Goal: Information Seeking & Learning: Learn about a topic

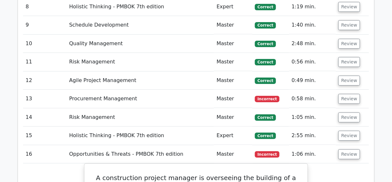
scroll to position [1104, 0]
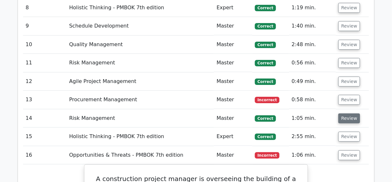
click at [349, 113] on button "Review" at bounding box center [349, 118] width 22 height 10
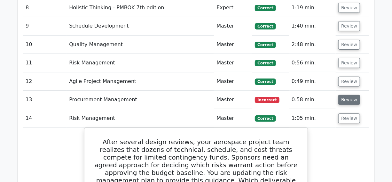
click at [347, 95] on button "Review" at bounding box center [349, 100] width 22 height 10
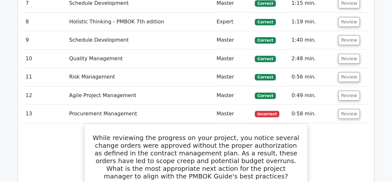
scroll to position [1075, 0]
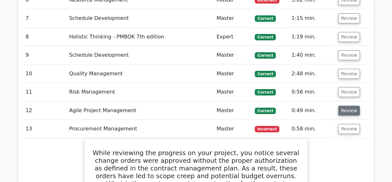
click at [351, 106] on button "Review" at bounding box center [349, 111] width 22 height 10
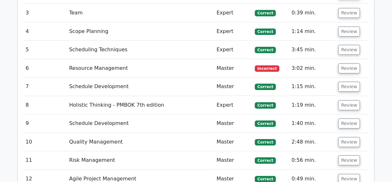
scroll to position [1017, 0]
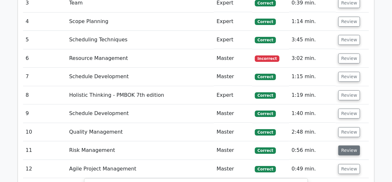
click at [346, 145] on button "Review" at bounding box center [349, 150] width 22 height 10
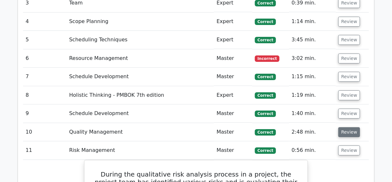
click at [352, 127] on button "Review" at bounding box center [349, 132] width 22 height 10
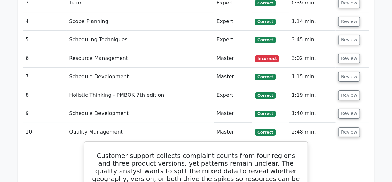
scroll to position [1046, 0]
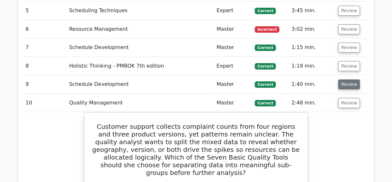
click at [345, 79] on button "Review" at bounding box center [349, 84] width 22 height 10
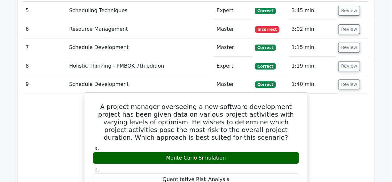
click at [109, 103] on h5 "A project manager overseeing a new software development project has been given …" at bounding box center [196, 122] width 208 height 38
copy h5 "optimism"
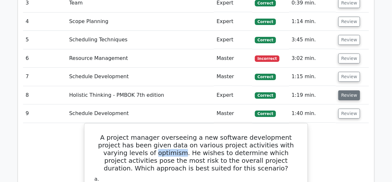
click at [349, 90] on button "Review" at bounding box center [349, 95] width 22 height 10
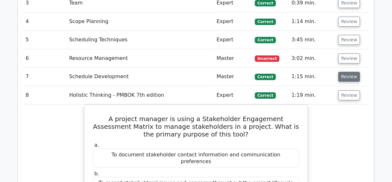
click at [352, 72] on button "Review" at bounding box center [349, 77] width 22 height 10
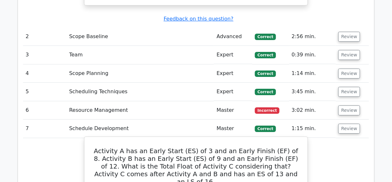
scroll to position [959, 0]
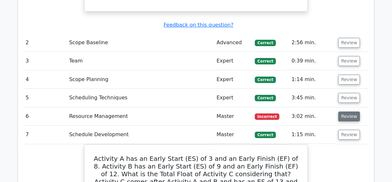
click at [343, 111] on button "Review" at bounding box center [349, 116] width 22 height 10
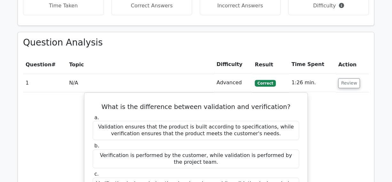
scroll to position [727, 0]
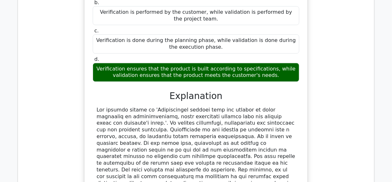
drag, startPoint x: 392, startPoint y: 32, endPoint x: 384, endPoint y: 98, distance: 67.0
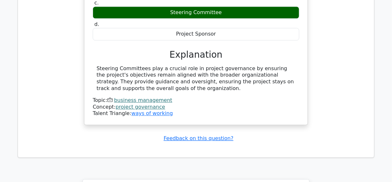
scroll to position [5082, 0]
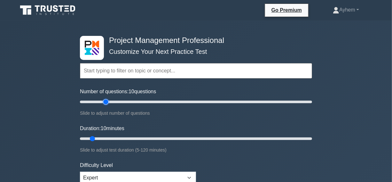
type input "25"
click at [106, 101] on input "Number of questions: 10 questions" at bounding box center [196, 102] width 232 height 8
type input "35"
click at [145, 135] on input "Duration: 10 minutes" at bounding box center [196, 139] width 232 height 8
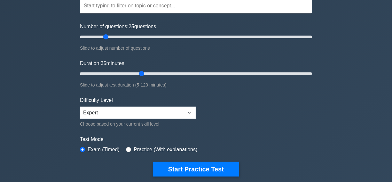
scroll to position [116, 0]
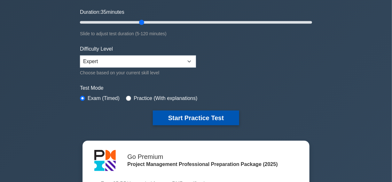
click at [191, 118] on button "Start Practice Test" at bounding box center [196, 117] width 86 height 15
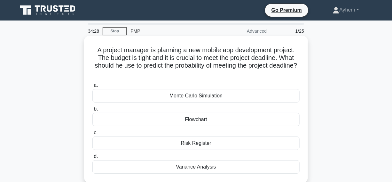
click at [135, 94] on div "Monte Carlo Simulation" at bounding box center [195, 95] width 207 height 13
click at [92, 87] on input "a. Monte Carlo Simulation" at bounding box center [92, 85] width 0 height 4
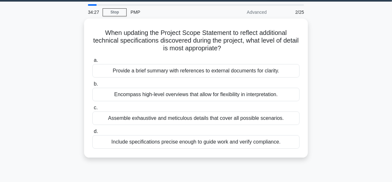
scroll to position [29, 0]
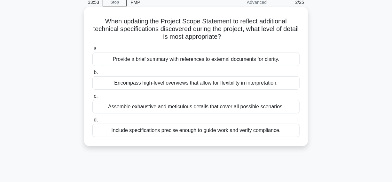
click at [103, 133] on div "Include specifications precise enough to guide work and verify compliance." at bounding box center [195, 129] width 207 height 13
click at [92, 122] on input "d. Include specifications precise enough to guide work and verify compliance." at bounding box center [92, 120] width 0 height 4
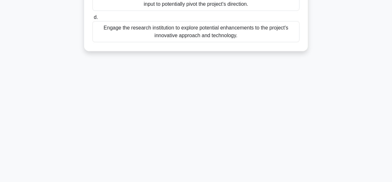
drag, startPoint x: 95, startPoint y: 20, endPoint x: 170, endPoint y: 125, distance: 129.5
click at [287, 181] on html "Go Premium Ayhem" at bounding box center [196, 9] width 392 height 345
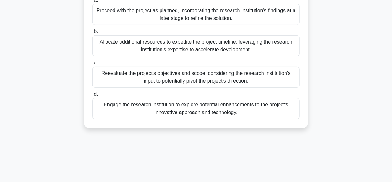
scroll to position [18, 0]
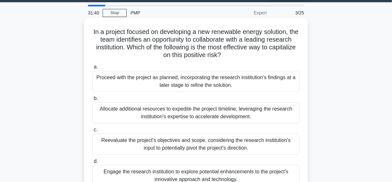
copy div "In a project focused on developing a new renewable energy solution, the team id…"
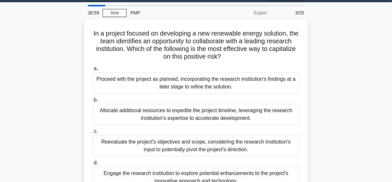
click at [359, 51] on div "In a project focused on developing a new renewable energy solution, the team id…" at bounding box center [196, 111] width 365 height 185
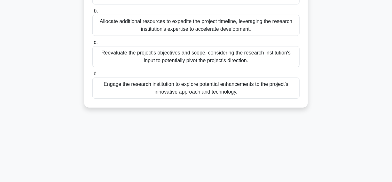
click at [131, 91] on div "Engage the research institution to explore potential enhancements to the projec…" at bounding box center [195, 87] width 207 height 21
click at [92, 76] on input "d. Engage the research institution to explore potential enhancements to the pro…" at bounding box center [92, 74] width 0 height 4
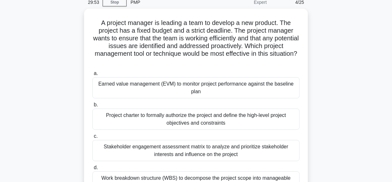
scroll to position [19, 0]
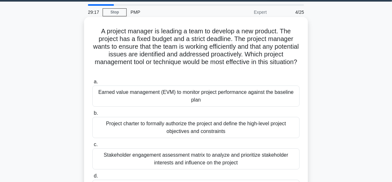
click at [114, 99] on div "Earned value management (EVM) to monitor project performance against the baseli…" at bounding box center [195, 95] width 207 height 21
click at [92, 84] on input "a. Earned value management (EVM) to monitor project performance against the bas…" at bounding box center [92, 82] width 0 height 4
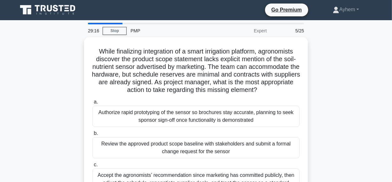
scroll to position [0, 0]
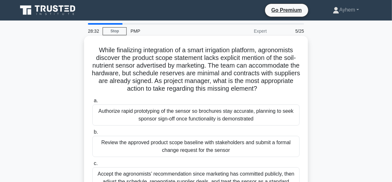
click at [278, 50] on h5 "While finalizing integration of a smart irrigation platform, agronomists discov…" at bounding box center [196, 69] width 208 height 47
copy h5 "agronomists"
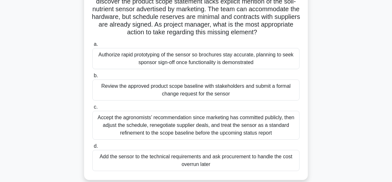
scroll to position [58, 0]
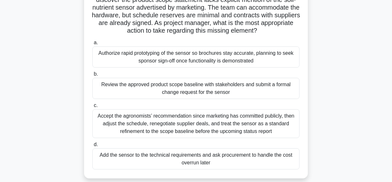
click at [138, 90] on div "Review the approved product scope baseline with stakeholders and submit a forma…" at bounding box center [195, 88] width 207 height 21
click at [92, 76] on input "b. Review the approved product scope baseline with stakeholders and submit a fo…" at bounding box center [92, 74] width 0 height 4
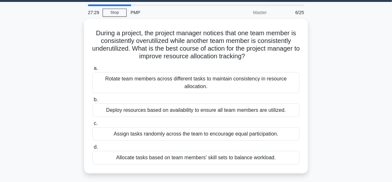
scroll to position [29, 0]
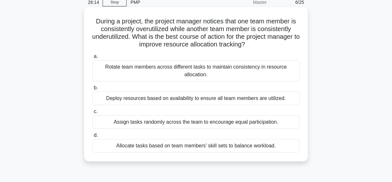
click at [107, 145] on div "Allocate tasks based on team members' skill sets to balance workload." at bounding box center [195, 145] width 207 height 13
click at [92, 137] on input "d. Allocate tasks based on team members' skill sets to balance workload." at bounding box center [92, 135] width 0 height 4
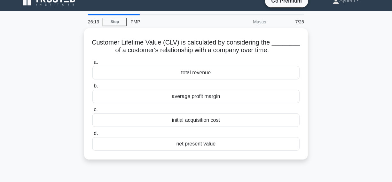
scroll to position [0, 0]
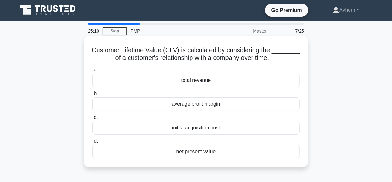
drag, startPoint x: 90, startPoint y: 48, endPoint x: 209, endPoint y: 130, distance: 145.0
click at [258, 156] on div "Customer Lifetime Value (CLV) is calculated by considering the ________ of a cu…" at bounding box center [196, 101] width 219 height 126
copy div "Customer Lifetime Value (CLV) is calculated by considering the ________ of a cu…"
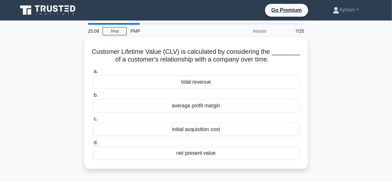
click at [337, 58] on div "Customer Lifetime Value (CLV) is calculated by considering the ________ of a cu…" at bounding box center [196, 106] width 365 height 139
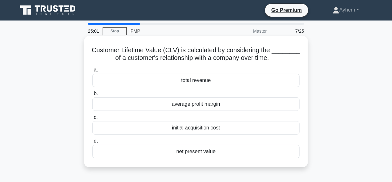
click at [160, 106] on div "average profit margin" at bounding box center [195, 103] width 207 height 13
click at [92, 96] on input "b. average profit margin" at bounding box center [92, 93] width 0 height 4
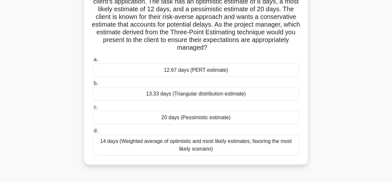
scroll to position [29, 0]
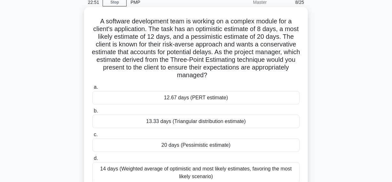
click at [116, 99] on div "12.67 days (PERT estimate)" at bounding box center [195, 97] width 207 height 13
click at [92, 89] on input "a. 12.67 days (PERT estimate)" at bounding box center [92, 87] width 0 height 4
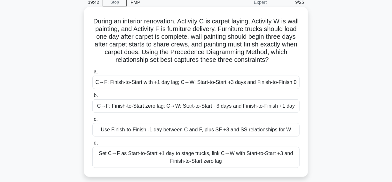
click at [125, 85] on div "C→F: Finish-to-Start with +1 day lag; C→W: Start-to-Start +3 days and Finish-to…" at bounding box center [195, 81] width 207 height 13
click at [92, 74] on input "a. C→F: Finish-to-Start with +1 day lag; C→W: Start-to-Start +3 days and Finish…" at bounding box center [92, 72] width 0 height 4
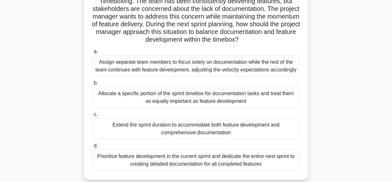
scroll to position [58, 0]
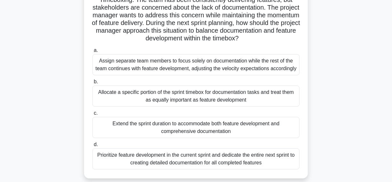
click at [119, 106] on div "Allocate a specific portion of the sprint timebox for documentation tasks and t…" at bounding box center [195, 95] width 207 height 21
click at [92, 84] on input "b. Allocate a specific portion of the sprint timebox for documentation tasks an…" at bounding box center [92, 82] width 0 height 4
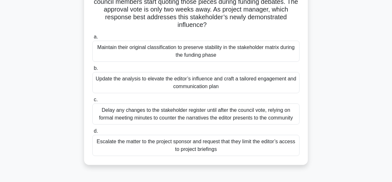
scroll to position [87, 0]
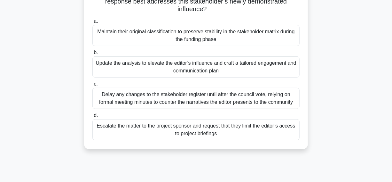
click at [142, 68] on div "Update the analysis to elevate the editor’s influence and craft a tailored enga…" at bounding box center [195, 66] width 207 height 21
click at [92, 55] on input "b. Update the analysis to elevate the editor’s influence and craft a tailored e…" at bounding box center [92, 53] width 0 height 4
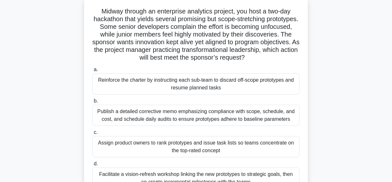
scroll to position [29, 0]
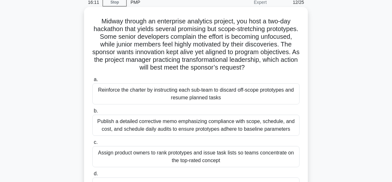
click at [122, 29] on h5 "Midway through an enterprise analytics project, you host a two-day hackathon th…" at bounding box center [196, 44] width 208 height 54
copy h5 "hackathon"
click at [161, 33] on h5 "Midway through an enterprise analytics project, you host a two-day hackathon th…" at bounding box center [196, 44] width 208 height 54
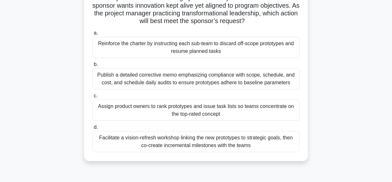
scroll to position [87, 0]
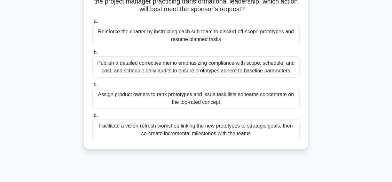
click at [127, 129] on div "Facilitate a vision-refresh workshop linking the new prototypes to strategic go…" at bounding box center [195, 129] width 207 height 21
click at [92, 117] on input "d. Facilitate a vision-refresh workshop linking the new prototypes to strategic…" at bounding box center [92, 115] width 0 height 4
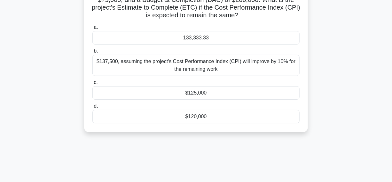
scroll to position [0, 0]
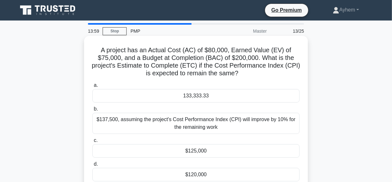
click at [137, 98] on div "133,333.33" at bounding box center [195, 95] width 207 height 13
click at [92, 87] on input "a. 133,333.33" at bounding box center [92, 85] width 0 height 4
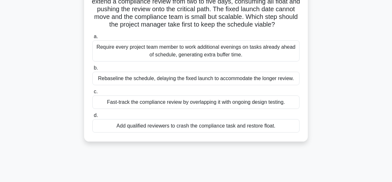
scroll to position [29, 0]
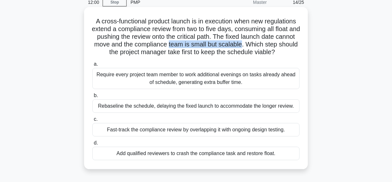
drag, startPoint x: 189, startPoint y: 45, endPoint x: 263, endPoint y: 43, distance: 73.6
click at [263, 43] on h5 "A cross-functional product launch is in execution when new regulations extend a…" at bounding box center [196, 36] width 208 height 39
copy h5 "team is small but scalable"
click at [177, 38] on h5 "A cross-functional product launch is in execution when new regulations extend a…" at bounding box center [196, 36] width 208 height 39
click at [106, 154] on div "Add qualified reviewers to crash the compliance task and restore float." at bounding box center [195, 152] width 207 height 13
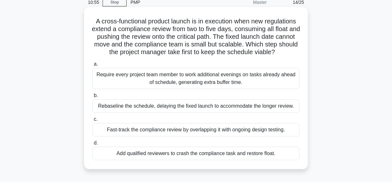
click at [92, 145] on input "d. Add qualified reviewers to crash the compliance task and restore float." at bounding box center [92, 143] width 0 height 4
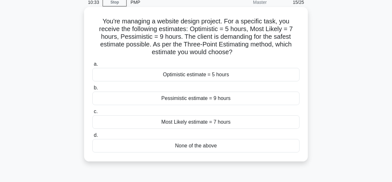
click at [136, 99] on div "Pessimistic estimate = 9 hours" at bounding box center [195, 97] width 207 height 13
click at [92, 90] on input "b. Pessimistic estimate = 9 hours" at bounding box center [92, 88] width 0 height 4
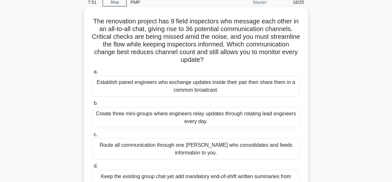
click at [107, 88] on div "Establish paired engineers who exchange updates inside their pair then share th…" at bounding box center [195, 85] width 207 height 21
click at [92, 74] on input "a. Establish paired engineers who exchange updates inside their pair then share…" at bounding box center [92, 72] width 0 height 4
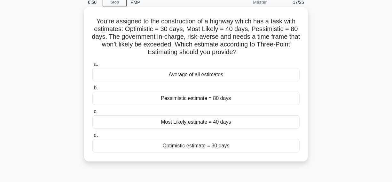
click at [147, 75] on div "Average of all estimates" at bounding box center [195, 74] width 207 height 13
click at [92, 66] on input "a. Average of all estimates" at bounding box center [92, 64] width 0 height 4
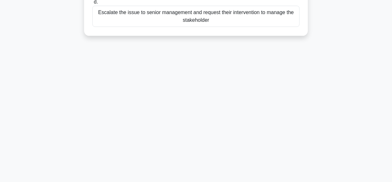
drag, startPoint x: 95, startPoint y: 17, endPoint x: 316, endPoint y: 161, distance: 264.3
click at [375, 181] on html "Go Premium Ayhem" at bounding box center [196, 9] width 392 height 345
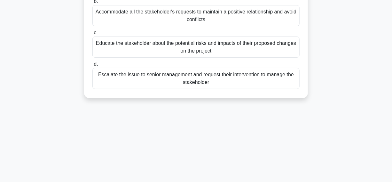
scroll to position [18, 0]
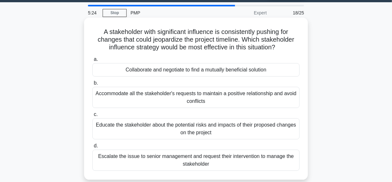
copy div "A stakeholder with significant influence is consistently pushing for changes th…"
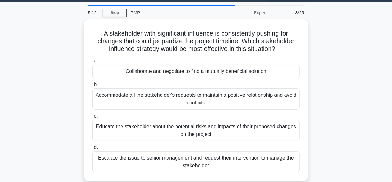
click at [347, 54] on div "A stakeholder with significant influence is consistently pushing for changes th…" at bounding box center [196, 103] width 365 height 169
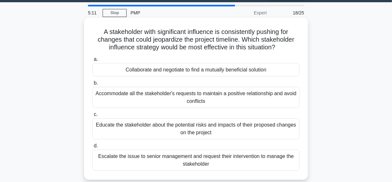
click at [117, 70] on div "Collaborate and negotiate to find a mutually beneficial solution" at bounding box center [195, 69] width 207 height 13
click at [92, 61] on input "a. Collaborate and negotiate to find a mutually beneficial solution" at bounding box center [92, 59] width 0 height 4
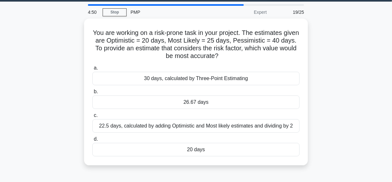
scroll to position [29, 0]
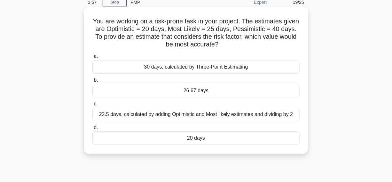
click at [168, 90] on div "26.67 days" at bounding box center [195, 90] width 207 height 13
click at [92, 82] on input "b. 26.67 days" at bounding box center [92, 80] width 0 height 4
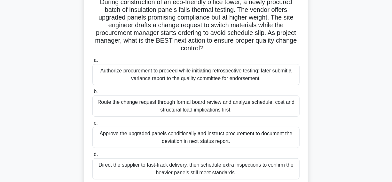
scroll to position [58, 0]
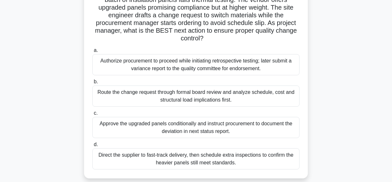
click at [125, 96] on div "Route the change request through formal board review and analyze schedule, cost…" at bounding box center [195, 95] width 207 height 21
click at [92, 84] on input "b. Route the change request through formal board review and analyze schedule, c…" at bounding box center [92, 82] width 0 height 4
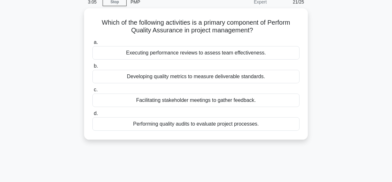
scroll to position [0, 0]
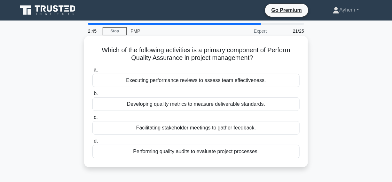
click at [120, 153] on div "Performing quality audits to evaluate project processes." at bounding box center [195, 151] width 207 height 13
click at [92, 143] on input "d. Performing quality audits to evaluate project processes." at bounding box center [92, 141] width 0 height 4
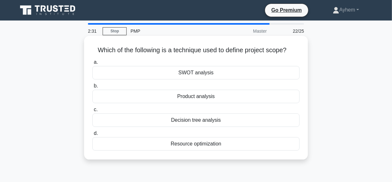
click at [147, 96] on div "Product analysis" at bounding box center [195, 96] width 207 height 13
click at [92, 88] on input "b. Product analysis" at bounding box center [92, 86] width 0 height 4
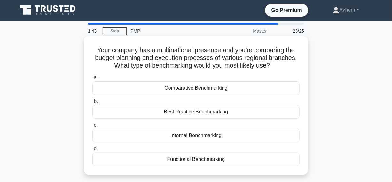
click at [147, 137] on div "Internal Benchmarking" at bounding box center [195, 135] width 207 height 13
click at [92, 127] on input "c. Internal Benchmarking" at bounding box center [92, 125] width 0 height 4
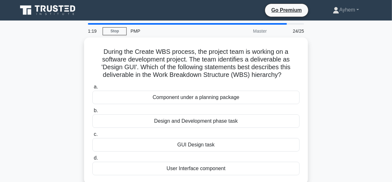
scroll to position [29, 0]
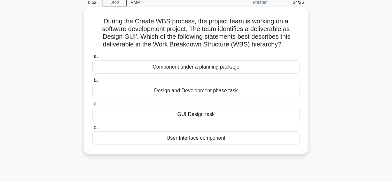
click at [159, 116] on div "GUI Design task" at bounding box center [195, 113] width 207 height 13
click at [92, 106] on input "c. GUI Design task" at bounding box center [92, 104] width 0 height 4
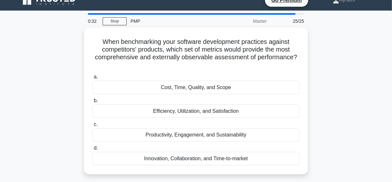
scroll to position [0, 0]
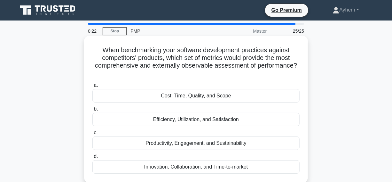
click at [137, 99] on div "Cost, Time, Quality, and Scope" at bounding box center [195, 95] width 207 height 13
click at [92, 87] on input "a. Cost, Time, Quality, and Scope" at bounding box center [92, 85] width 0 height 4
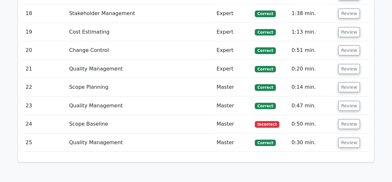
scroll to position [1308, 0]
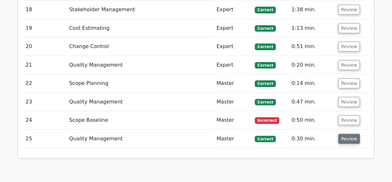
click at [351, 134] on button "Review" at bounding box center [349, 139] width 22 height 10
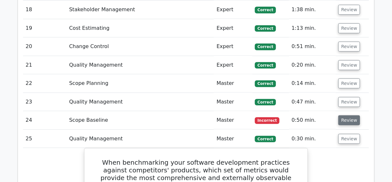
click at [347, 115] on button "Review" at bounding box center [349, 120] width 22 height 10
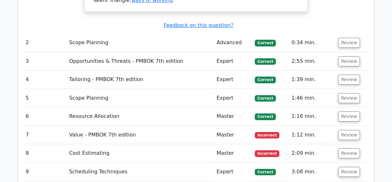
scroll to position [988, 0]
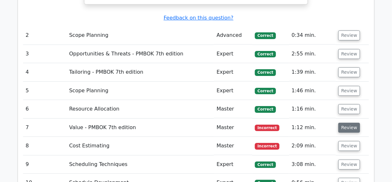
click at [350, 122] on button "Review" at bounding box center [349, 127] width 22 height 10
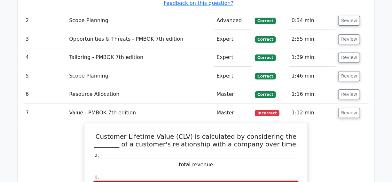
scroll to position [959, 0]
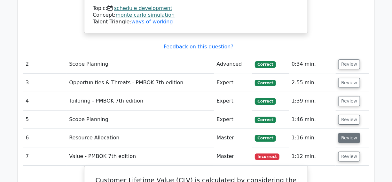
click at [347, 133] on button "Review" at bounding box center [349, 138] width 22 height 10
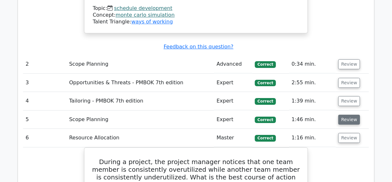
click at [352, 114] on button "Review" at bounding box center [349, 119] width 22 height 10
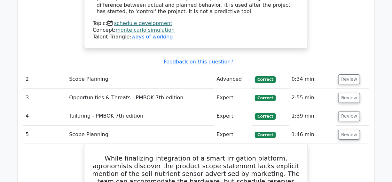
scroll to position [930, 0]
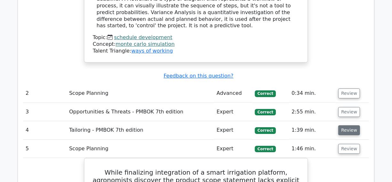
click at [347, 125] on button "Review" at bounding box center [349, 130] width 22 height 10
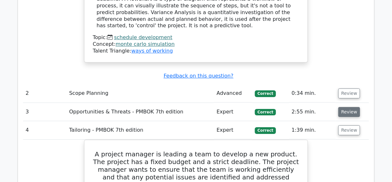
click at [346, 107] on button "Review" at bounding box center [349, 112] width 22 height 10
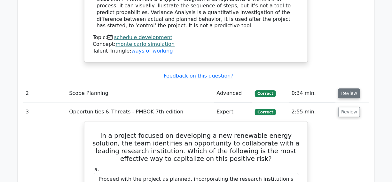
click at [349, 88] on button "Review" at bounding box center [349, 93] width 22 height 10
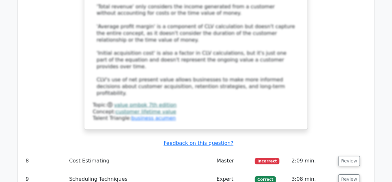
scroll to position [3052, 0]
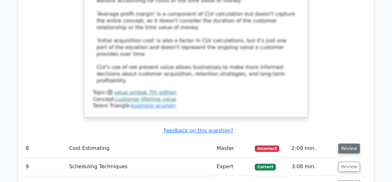
click at [344, 143] on button "Review" at bounding box center [349, 148] width 22 height 10
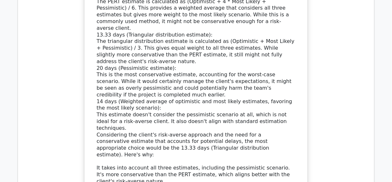
scroll to position [3488, 0]
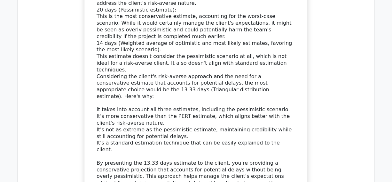
drag, startPoint x: 343, startPoint y: 90, endPoint x: 345, endPoint y: 92, distance: 3.3
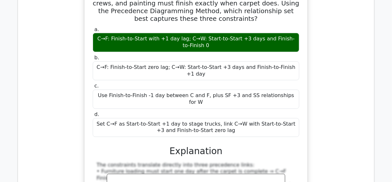
scroll to position [3866, 0]
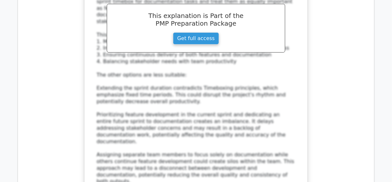
scroll to position [4331, 0]
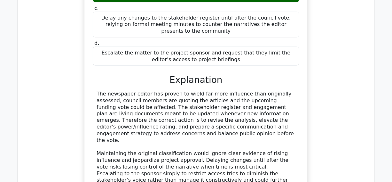
scroll to position [4738, 0]
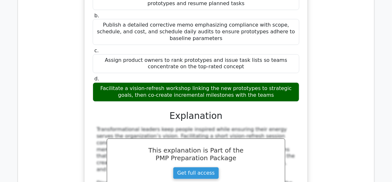
scroll to position [5116, 0]
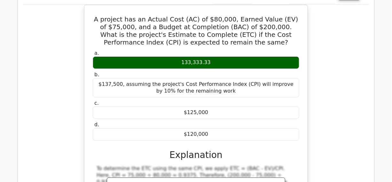
scroll to position [5407, 0]
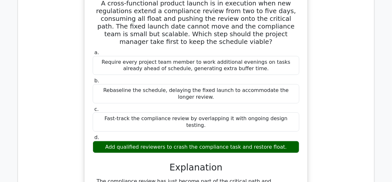
scroll to position [5727, 0]
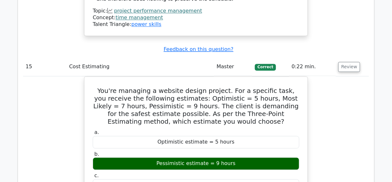
scroll to position [5988, 0]
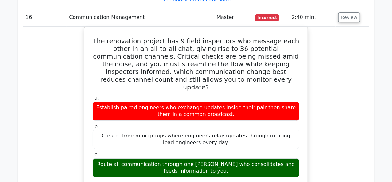
scroll to position [6337, 0]
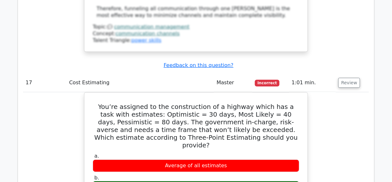
scroll to position [6686, 0]
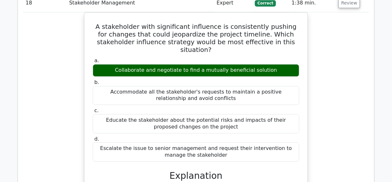
scroll to position [7093, 0]
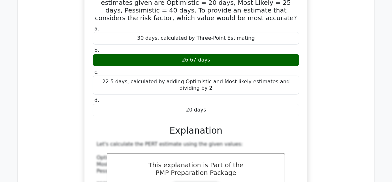
scroll to position [7558, 0]
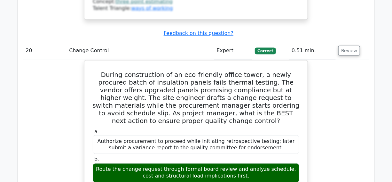
scroll to position [7936, 0]
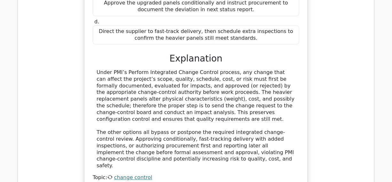
scroll to position [8197, 0]
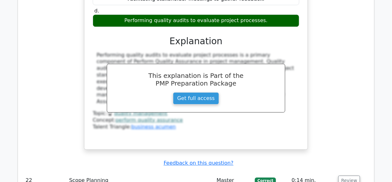
scroll to position [8459, 0]
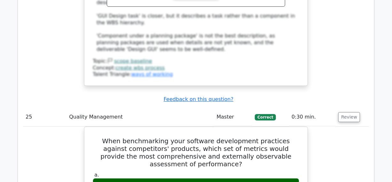
scroll to position [9651, 0]
